Goal: Entertainment & Leisure: Browse casually

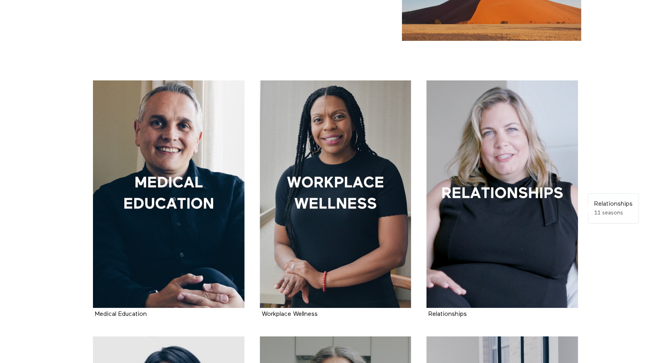
scroll to position [99, 0]
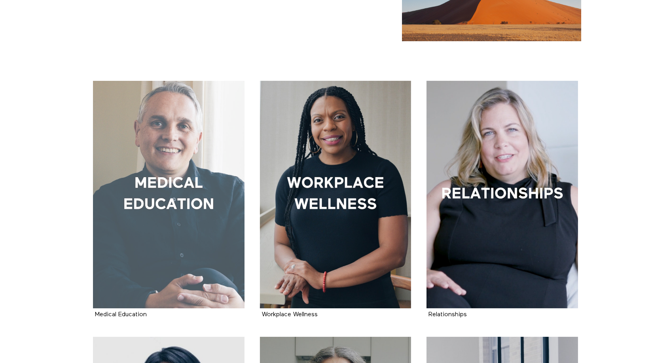
click at [152, 171] on div at bounding box center [169, 194] width 152 height 227
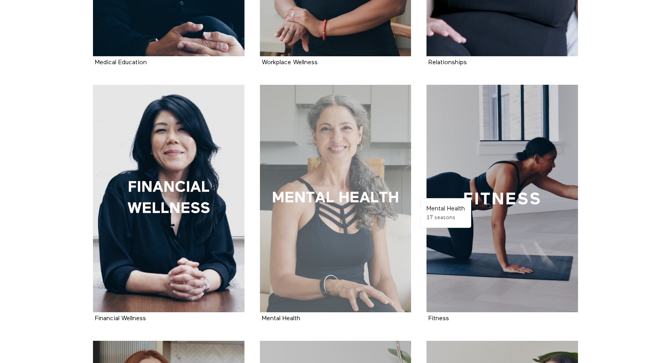
scroll to position [351, 0]
click at [352, 194] on div at bounding box center [336, 197] width 152 height 227
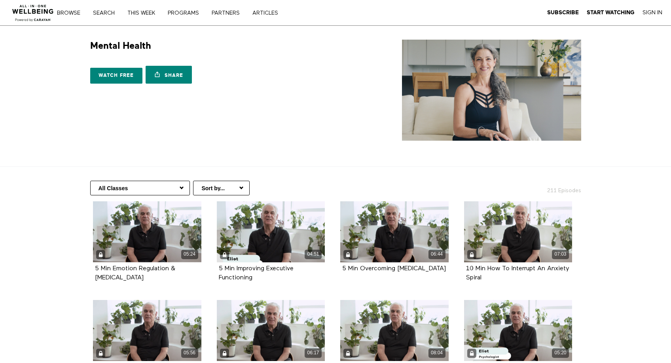
click at [172, 188] on select "All Classes Stress Management Positive Thinking For 50+ For Caregivers Supporti…" at bounding box center [140, 187] width 100 height 15
click at [257, 74] on div "Watch free Share Share with your friends https://app.allinonewellbeing.com/ment…" at bounding box center [211, 70] width 243 height 36
click at [151, 184] on select "All Classes Stress Management Positive Thinking For 50+ For Caregivers Supporti…" at bounding box center [140, 187] width 100 height 15
